Goal: Find specific page/section: Find specific page/section

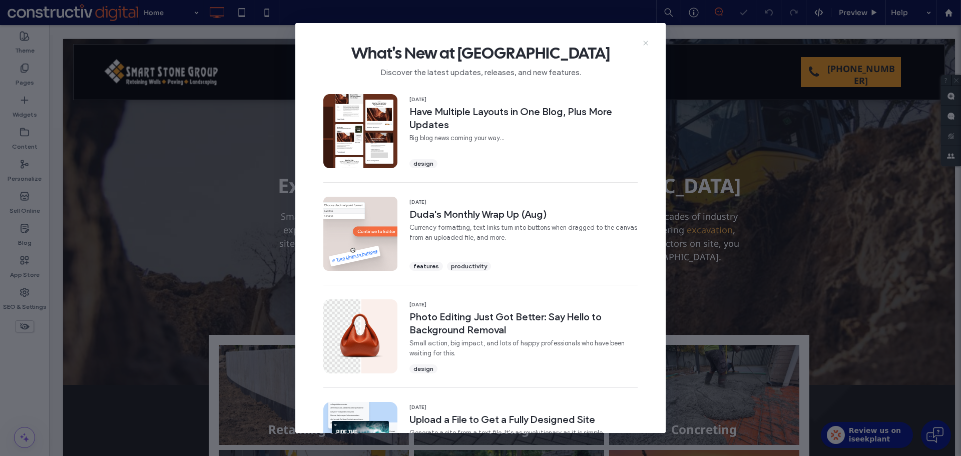
click at [646, 43] on use at bounding box center [645, 43] width 5 height 5
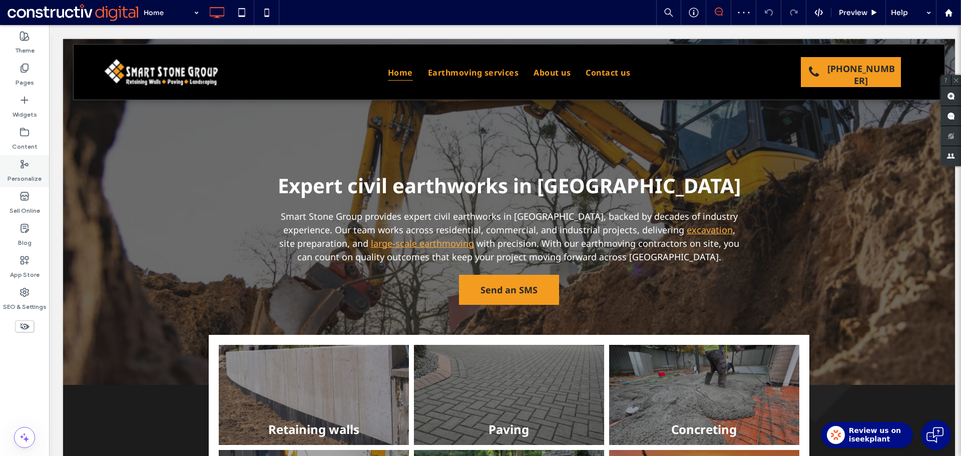
click at [25, 175] on label "Personalize" at bounding box center [25, 176] width 34 height 14
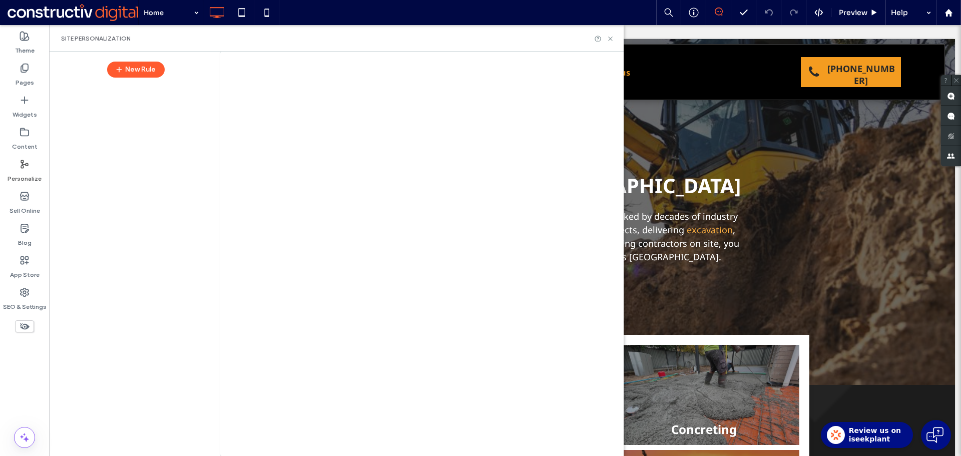
click at [27, 138] on div "Home Preview Help Site Comments Team & Clients Automate new comments Instantly …" at bounding box center [480, 228] width 961 height 456
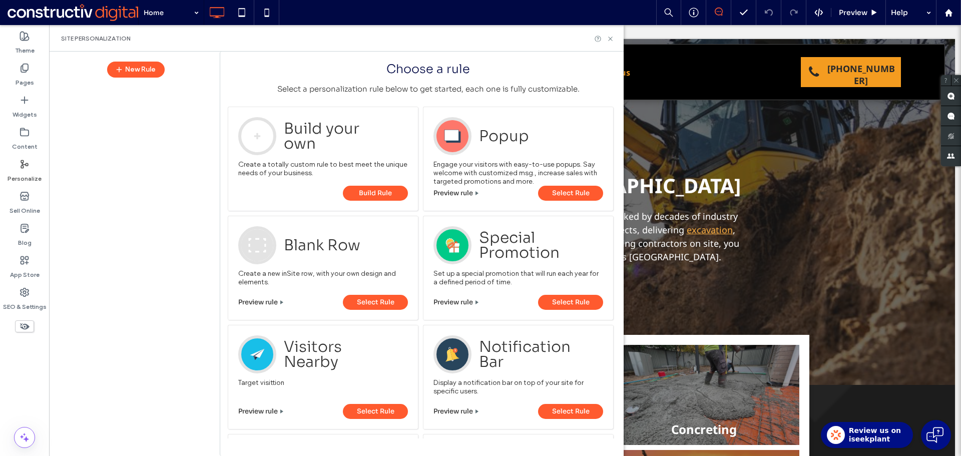
click at [27, 138] on label "Content" at bounding box center [25, 144] width 26 height 14
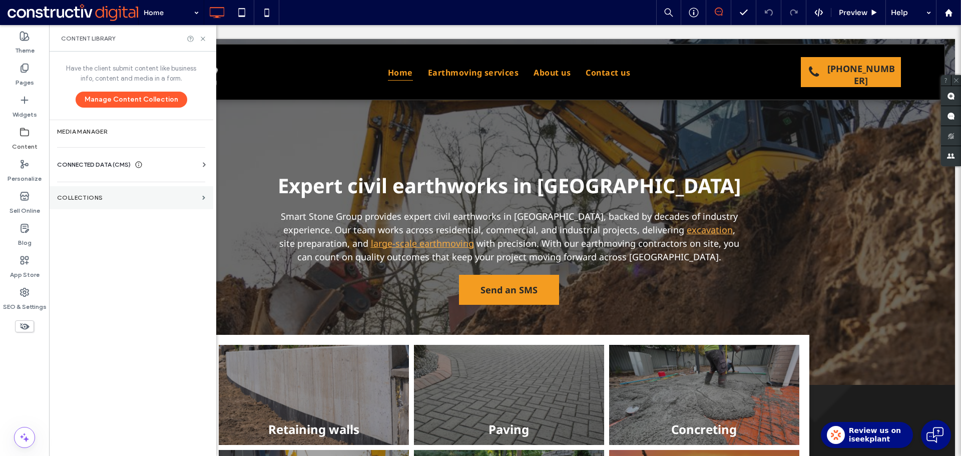
click at [101, 202] on section "Collections" at bounding box center [131, 197] width 164 height 23
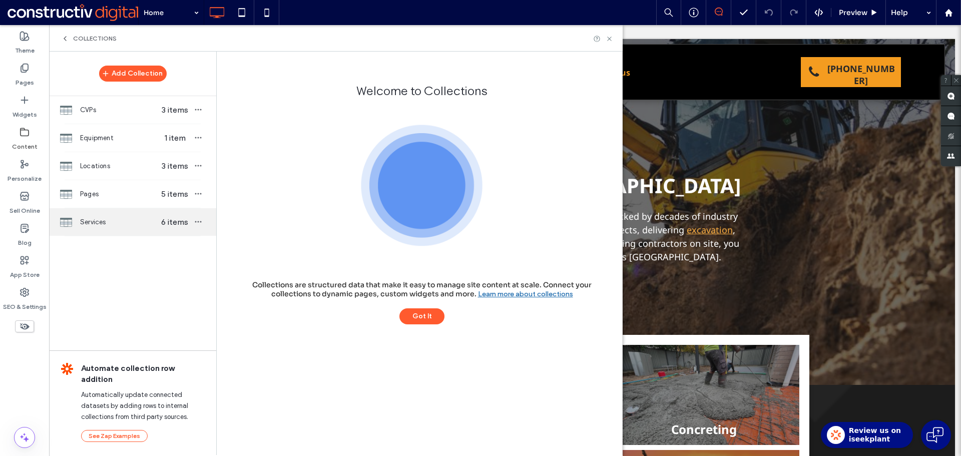
click at [110, 222] on span "Services" at bounding box center [118, 222] width 77 height 10
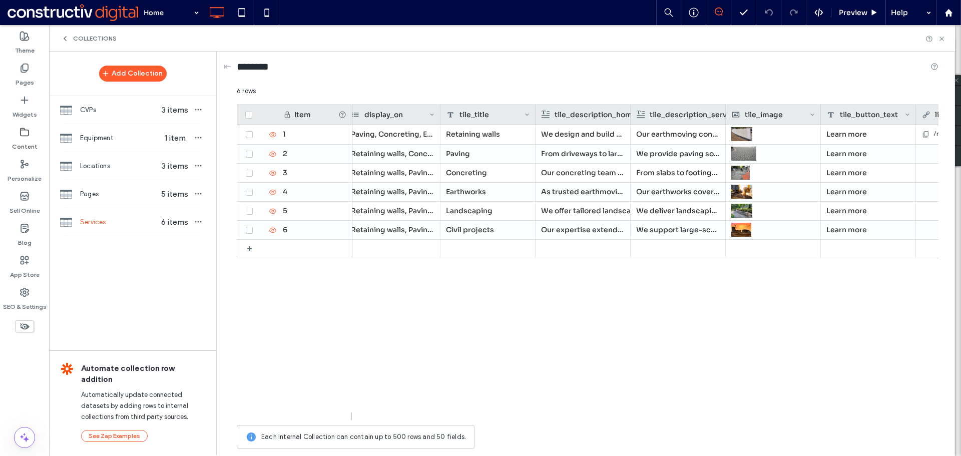
scroll to position [0, 79]
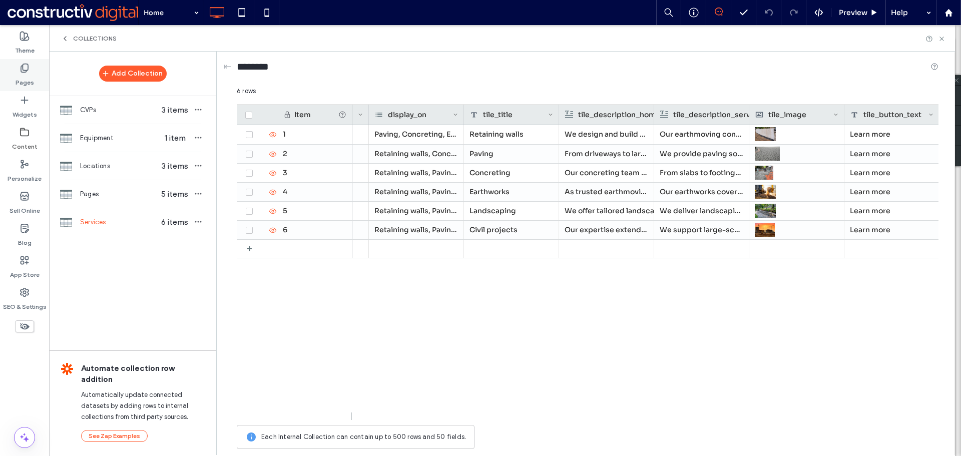
click at [19, 81] on label "Pages" at bounding box center [25, 80] width 19 height 14
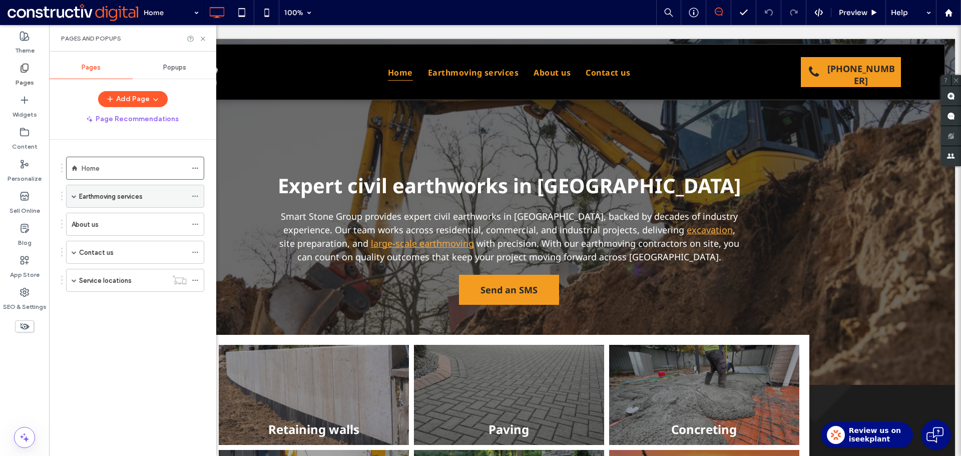
click at [77, 197] on div "Earthmoving services" at bounding box center [135, 196] width 138 height 23
click at [70, 197] on div "Earthmoving services" at bounding box center [135, 196] width 138 height 23
click at [72, 197] on span at bounding box center [74, 196] width 5 height 5
click at [76, 273] on span at bounding box center [74, 275] width 5 height 5
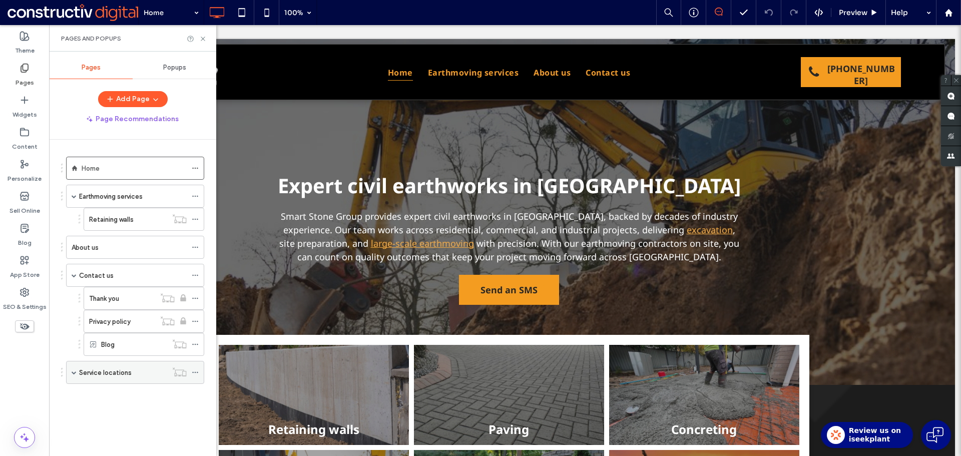
click at [73, 376] on span at bounding box center [74, 373] width 5 height 22
click at [135, 226] on div "Retaining walls" at bounding box center [128, 219] width 78 height 22
click at [22, 150] on label "Content" at bounding box center [25, 144] width 26 height 14
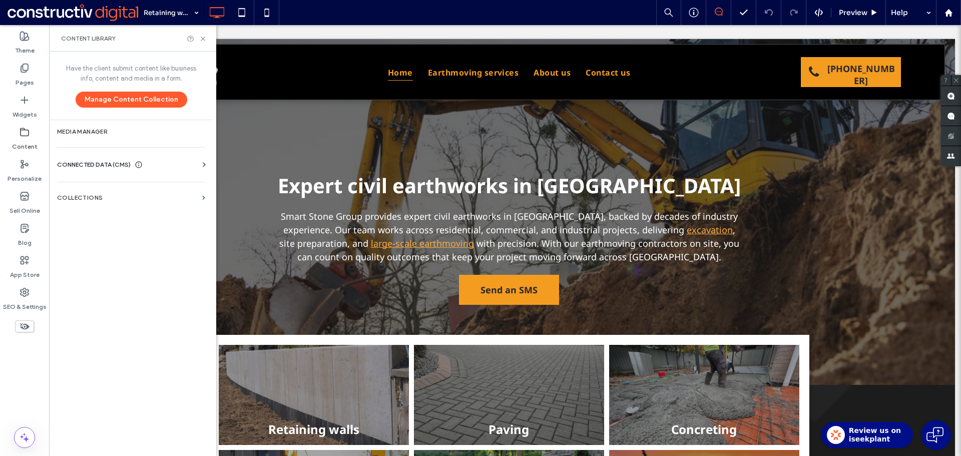
click at [91, 193] on section "Collections" at bounding box center [131, 197] width 164 height 23
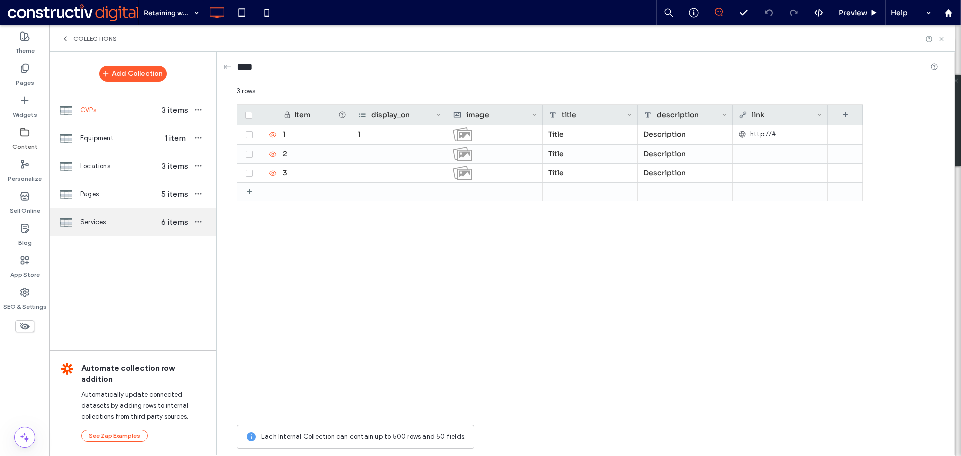
click at [106, 219] on span "Services" at bounding box center [118, 222] width 77 height 10
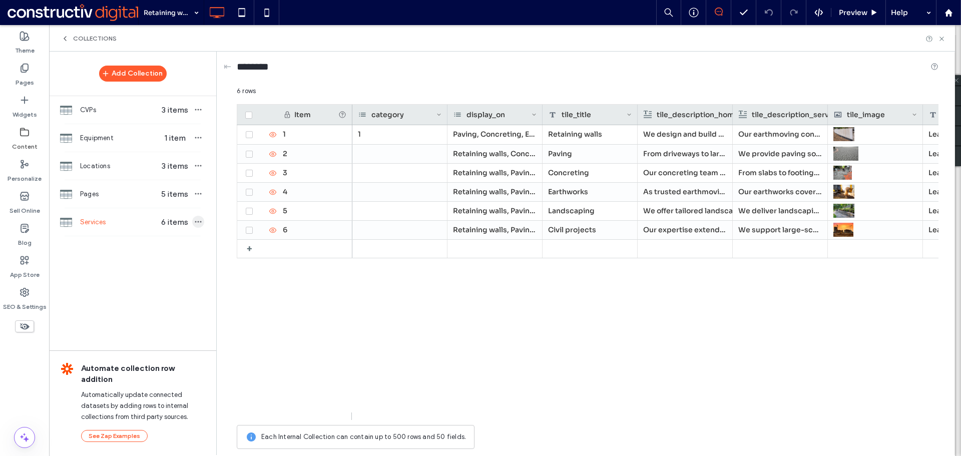
click at [195, 224] on icon "button" at bounding box center [198, 222] width 8 height 8
click at [110, 330] on div "Add Collection CVPs 3 items Equipment 1 item Locations 3 items Pages 5 items Se…" at bounding box center [132, 253] width 167 height 403
click at [164, 197] on span "5 items" at bounding box center [174, 194] width 35 height 10
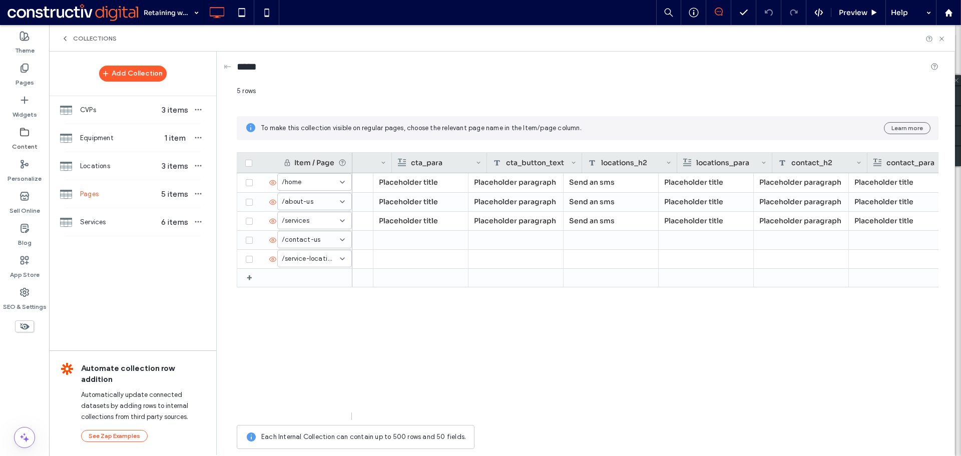
scroll to position [0, 1636]
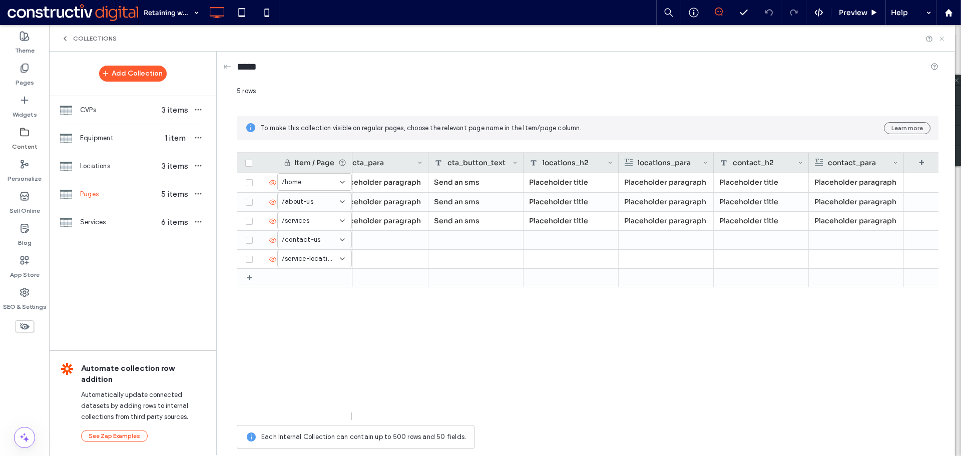
click at [943, 40] on use at bounding box center [942, 39] width 4 height 4
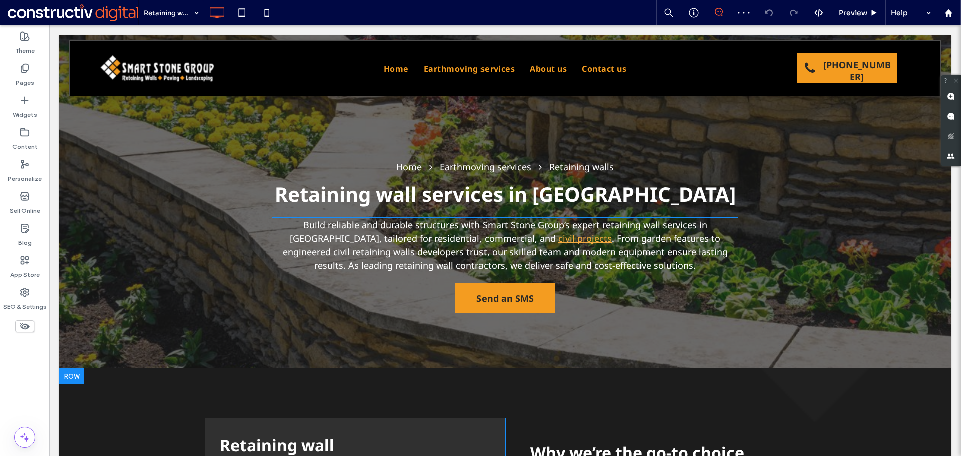
scroll to position [0, 0]
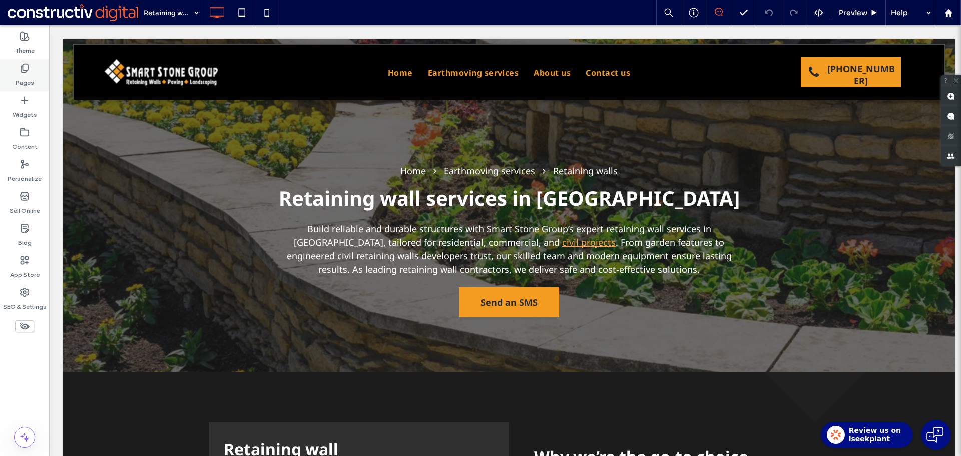
click at [27, 79] on label "Pages" at bounding box center [25, 80] width 19 height 14
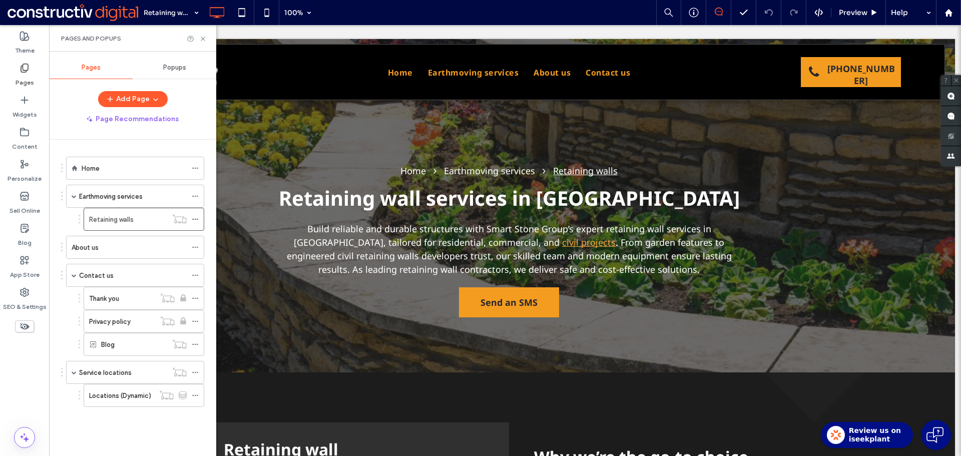
click at [22, 381] on div "Theme Pages Widgets Content Personalize Sell Online Blog App Store SEO & Settin…" at bounding box center [24, 240] width 49 height 431
click at [197, 197] on icon at bounding box center [195, 196] width 7 height 7
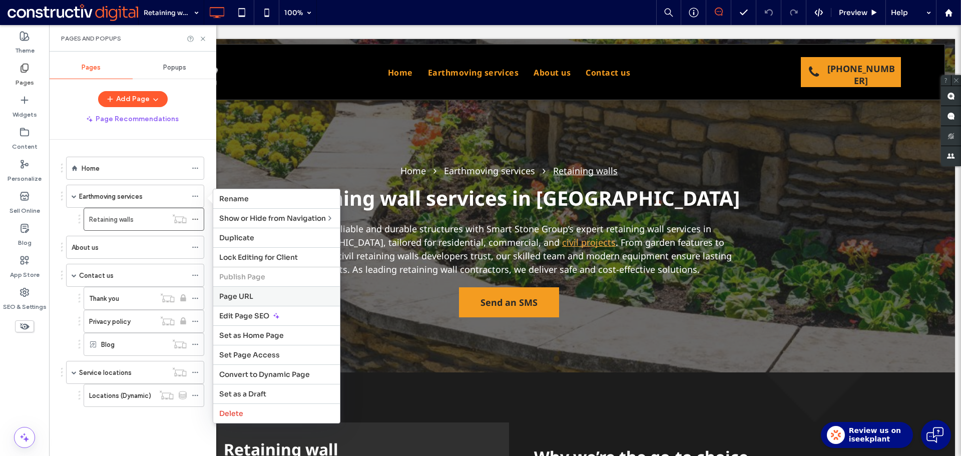
click at [251, 295] on span "Page URL" at bounding box center [236, 296] width 34 height 9
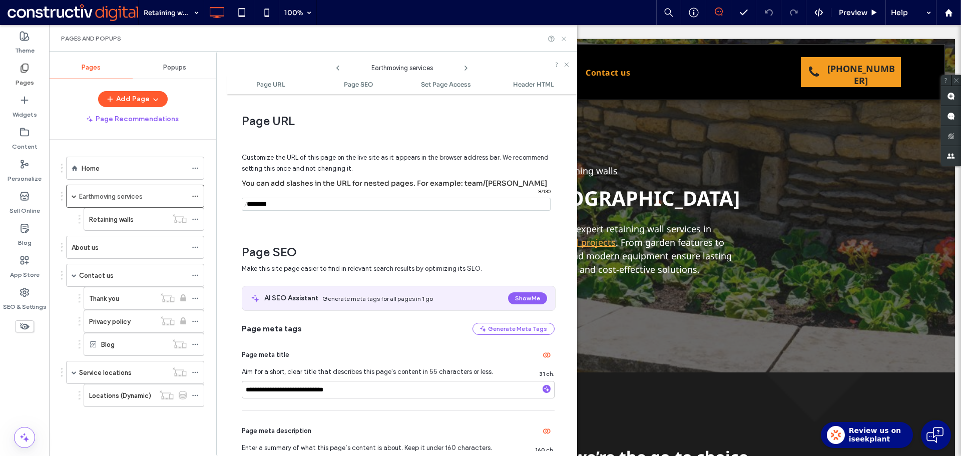
click at [562, 40] on icon at bounding box center [564, 39] width 8 height 8
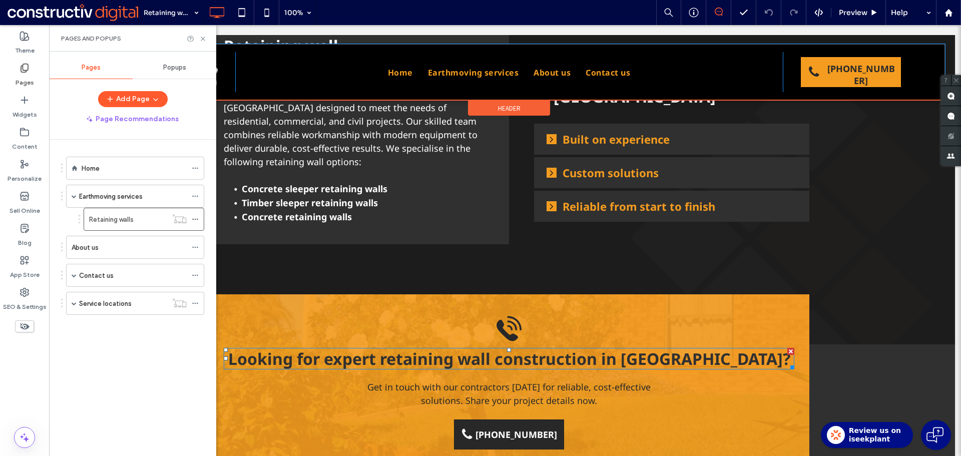
scroll to position [401, 0]
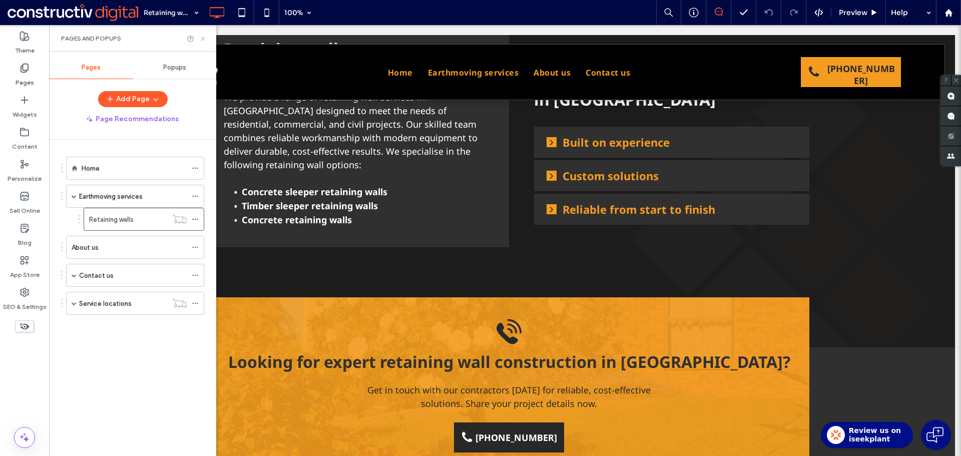
click at [200, 40] on icon at bounding box center [203, 39] width 8 height 8
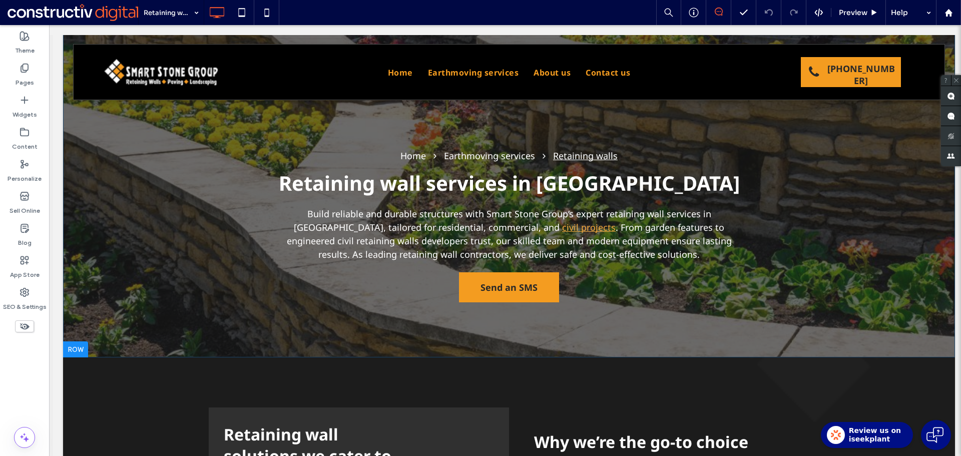
scroll to position [0, 0]
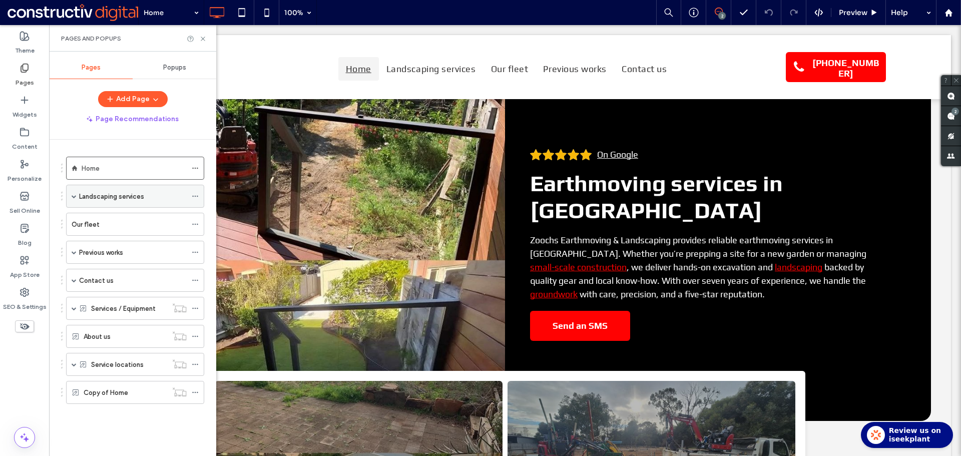
click at [73, 195] on span at bounding box center [74, 196] width 5 height 5
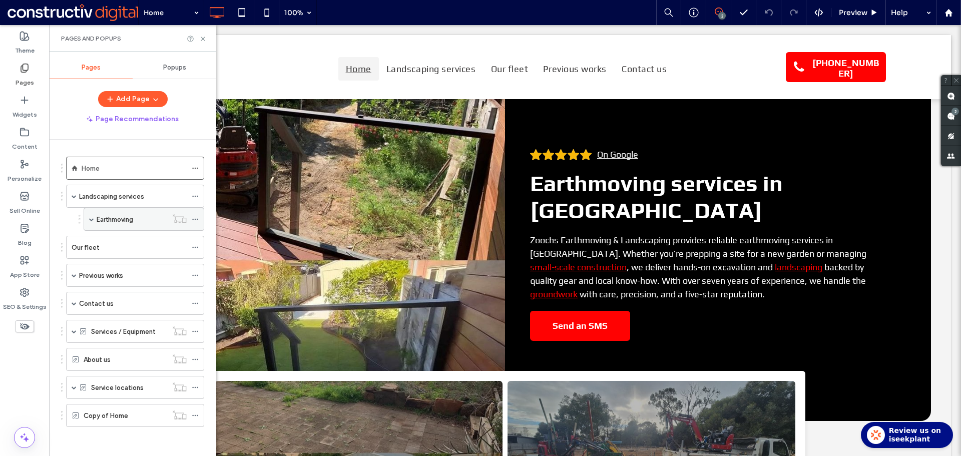
click at [128, 223] on label "Earthmoving" at bounding box center [115, 220] width 37 height 18
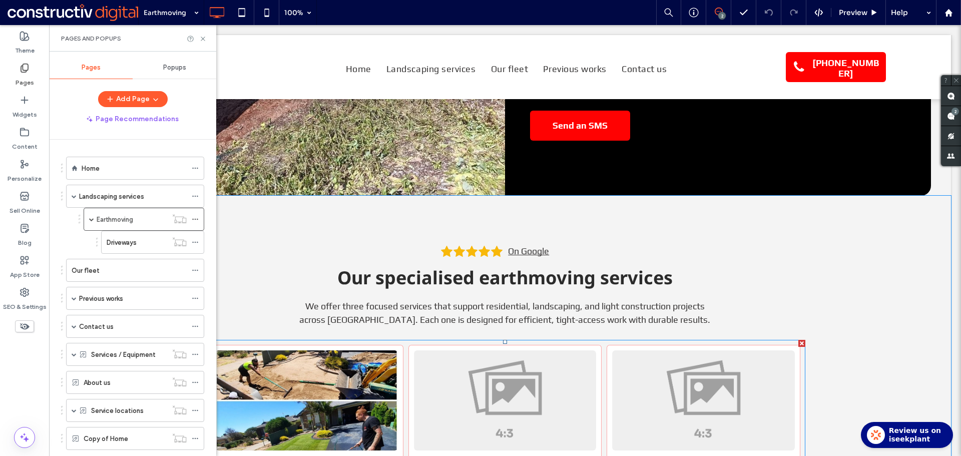
scroll to position [200, 0]
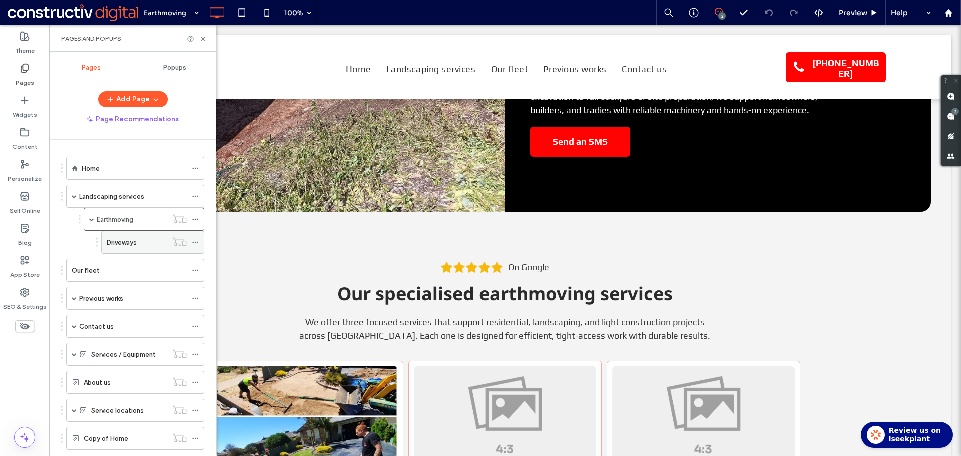
click at [114, 238] on label "Driveways" at bounding box center [122, 243] width 30 height 18
